Goal: Task Accomplishment & Management: Use online tool/utility

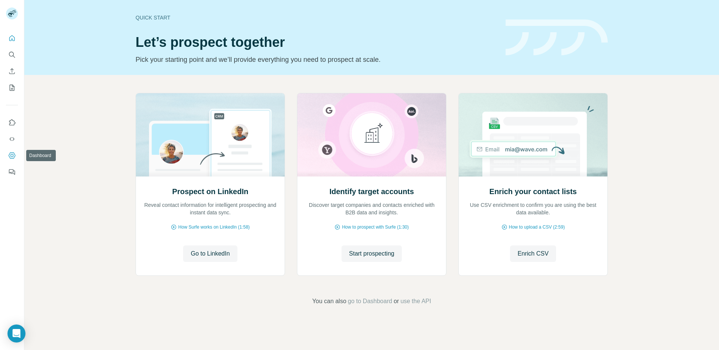
click at [10, 158] on icon "Dashboard" at bounding box center [11, 155] width 7 height 7
click at [357, 253] on span "Start prospecting" at bounding box center [371, 253] width 45 height 9
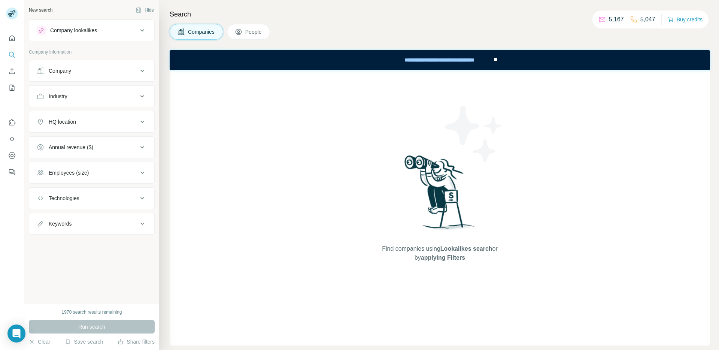
click at [95, 30] on div "Company lookalikes" at bounding box center [73, 30] width 47 height 7
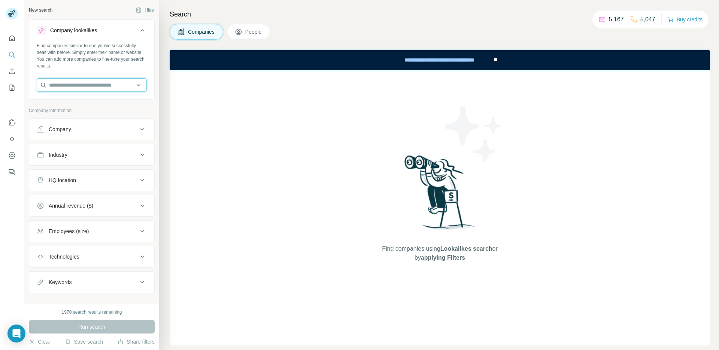
click at [85, 85] on input "text" at bounding box center [92, 84] width 110 height 13
click at [76, 85] on input "*********" at bounding box center [92, 84] width 110 height 13
type input "*********"
click at [81, 108] on p "chatmeter.com" at bounding box center [76, 109] width 36 height 7
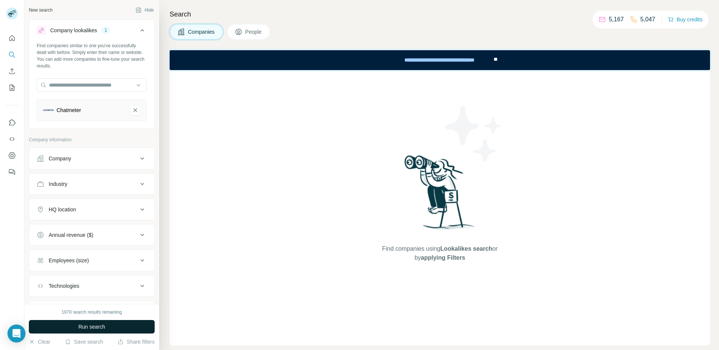
click at [101, 331] on button "Run search" at bounding box center [92, 326] width 126 height 13
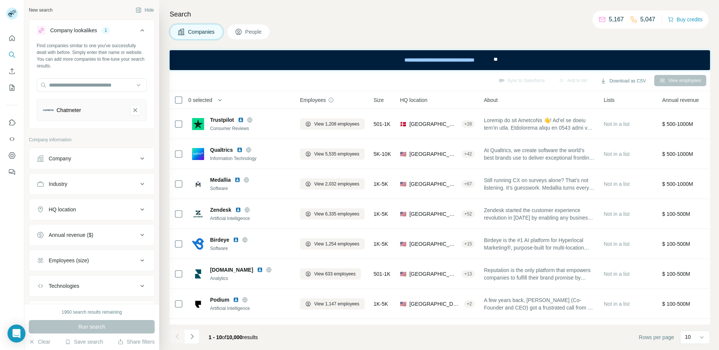
click at [260, 30] on span "People" at bounding box center [253, 31] width 17 height 7
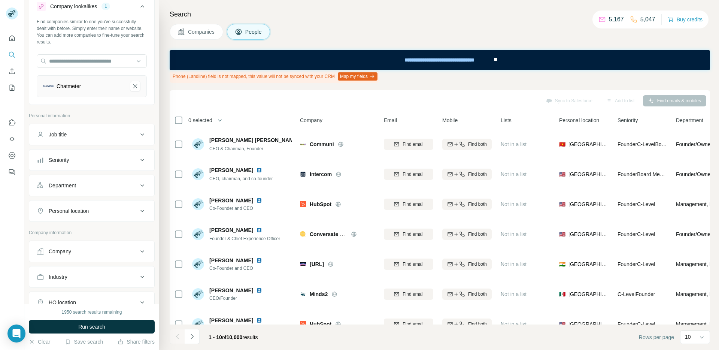
scroll to position [24, 0]
click at [84, 137] on div "Job title" at bounding box center [87, 133] width 101 height 7
click at [98, 155] on input "text" at bounding box center [84, 152] width 95 height 13
click at [113, 153] on input "text" at bounding box center [84, 152] width 95 height 13
type input "*******"
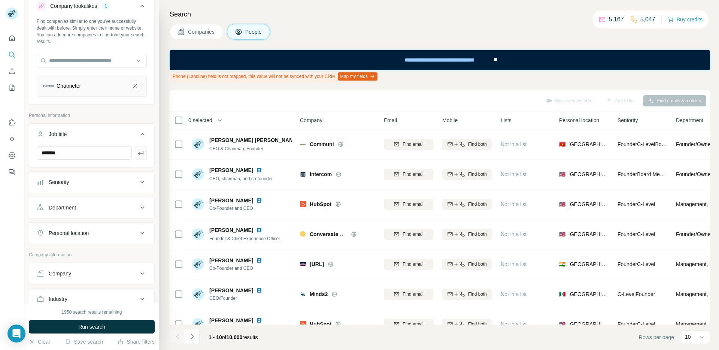
click at [137, 155] on icon "button" at bounding box center [140, 152] width 7 height 7
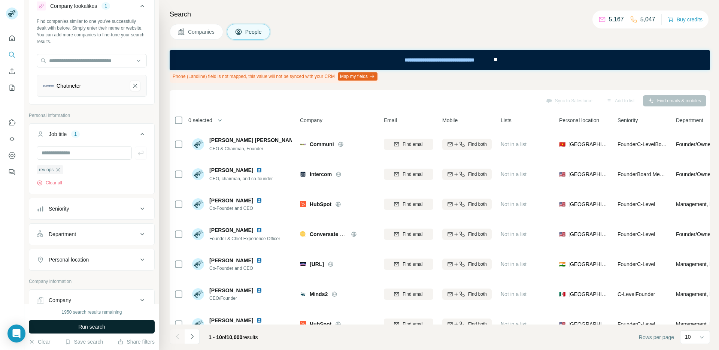
click at [87, 328] on span "Run search" at bounding box center [91, 326] width 27 height 7
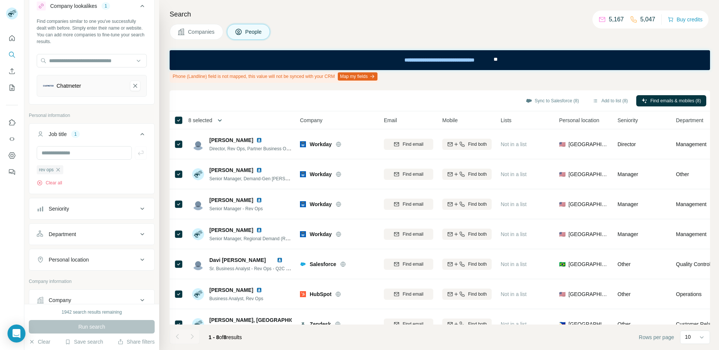
click at [220, 121] on icon "button" at bounding box center [219, 119] width 7 height 7
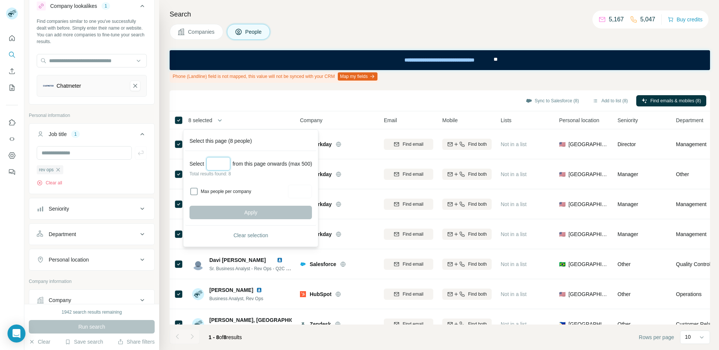
click at [224, 161] on input "Select a number (up to 500)" at bounding box center [218, 163] width 24 height 13
click at [99, 150] on input "text" at bounding box center [84, 152] width 95 height 13
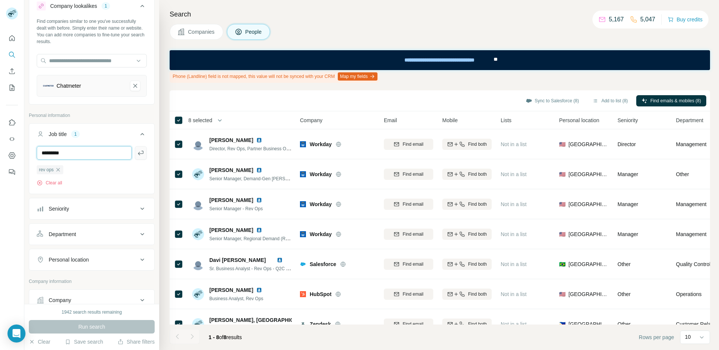
type input "*********"
click at [138, 148] on button "button" at bounding box center [141, 152] width 12 height 13
click at [81, 152] on input "text" at bounding box center [84, 152] width 95 height 13
type input "*"
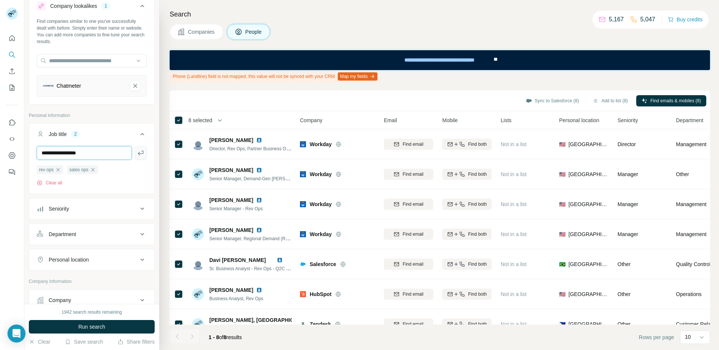
type input "**********"
click at [138, 155] on icon "button" at bounding box center [140, 152] width 7 height 7
click at [93, 155] on input "text" at bounding box center [84, 152] width 95 height 13
type input "********"
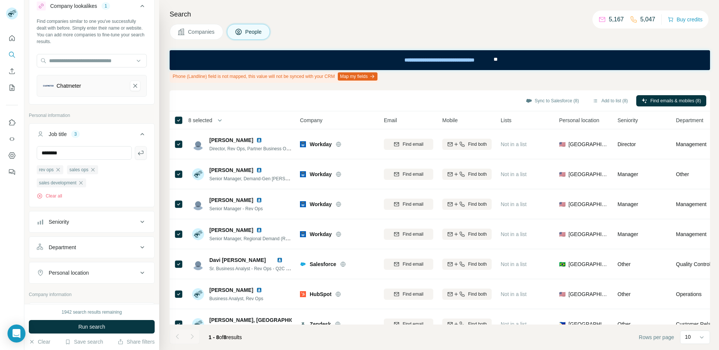
click at [137, 153] on icon "button" at bounding box center [140, 152] width 7 height 7
click at [78, 328] on span "Run search" at bounding box center [91, 326] width 27 height 7
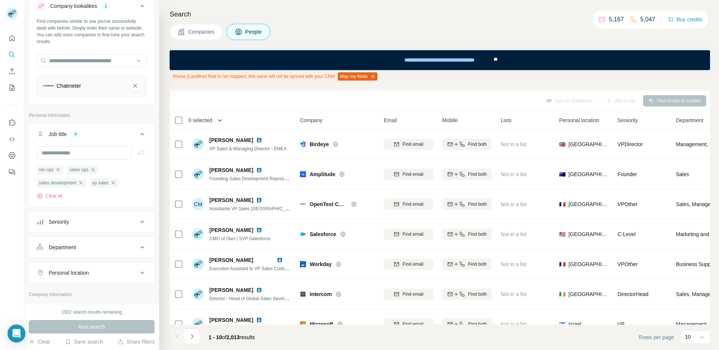
click at [223, 119] on icon "button" at bounding box center [219, 119] width 7 height 7
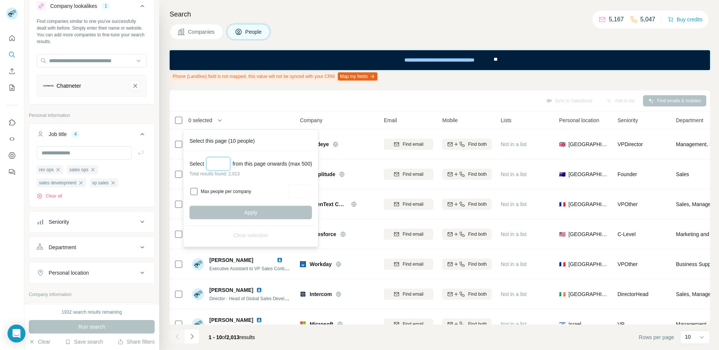
click at [212, 161] on input "Select a number (up to 500)" at bounding box center [218, 163] width 24 height 13
type input "***"
click at [300, 190] on input "Max people per company" at bounding box center [300, 191] width 24 height 13
type input "*"
click at [271, 210] on button "Apply" at bounding box center [250, 212] width 122 height 13
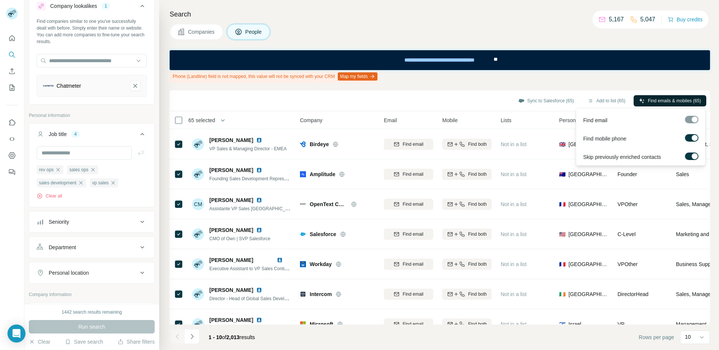
click at [661, 101] on span "Find emails & mobiles (65)" at bounding box center [674, 100] width 53 height 7
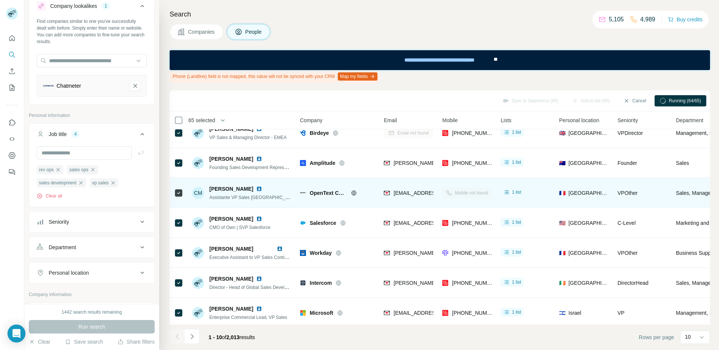
scroll to position [22, 0]
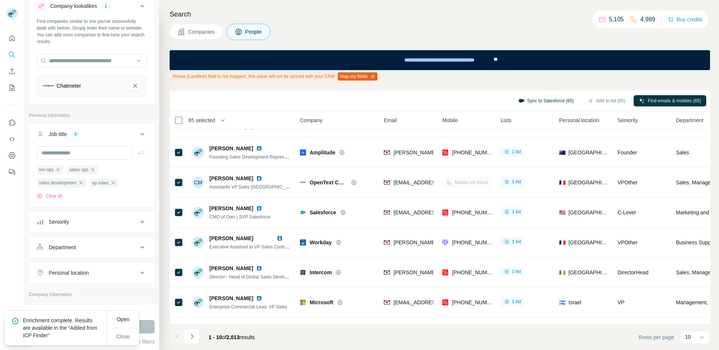
click at [549, 100] on button "Sync to Salesforce (65)" at bounding box center [546, 100] width 66 height 11
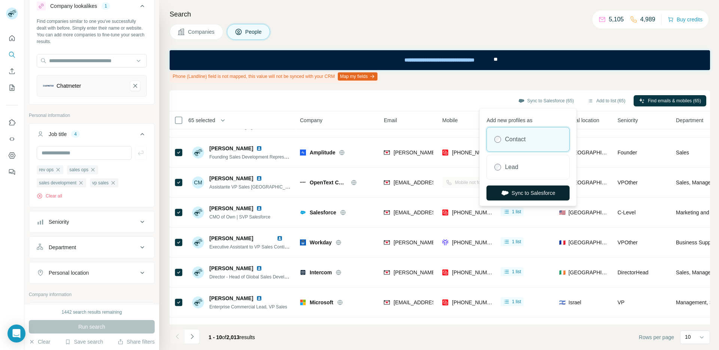
click at [533, 196] on button "Sync to Salesforce" at bounding box center [527, 192] width 83 height 15
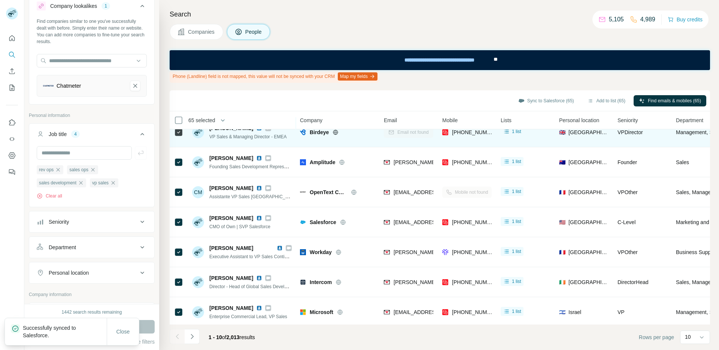
scroll to position [0, 0]
